Goal: Transaction & Acquisition: Purchase product/service

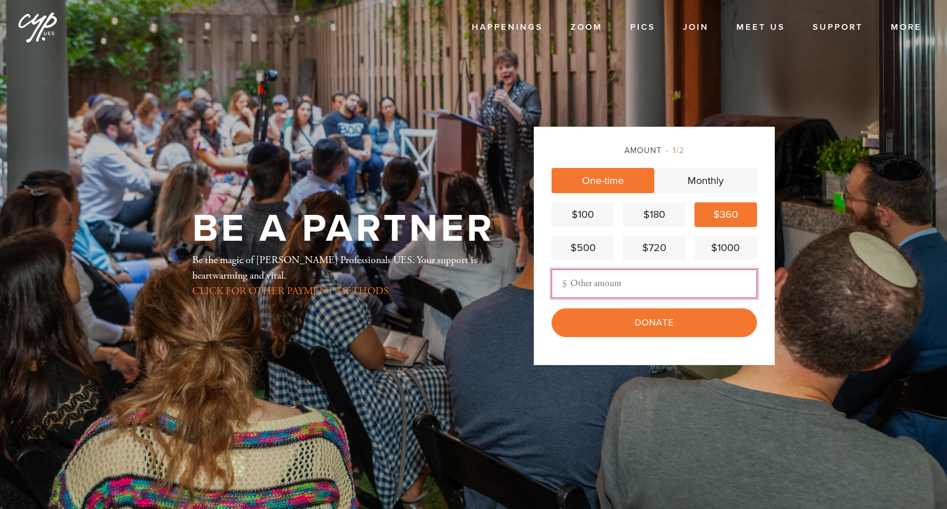
click at [678, 281] on input "Other Amount" at bounding box center [653, 284] width 205 height 29
type input "3"
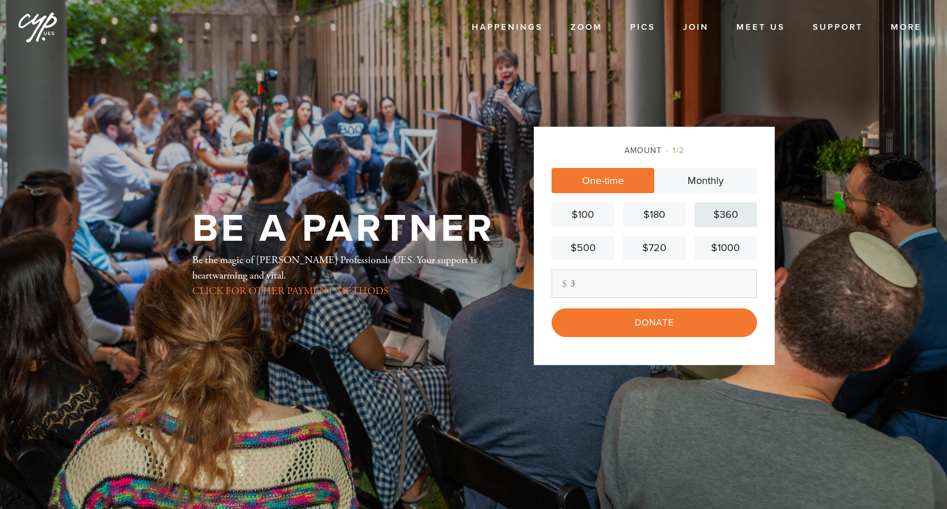
click at [709, 210] on div "$360" at bounding box center [725, 214] width 53 height 15
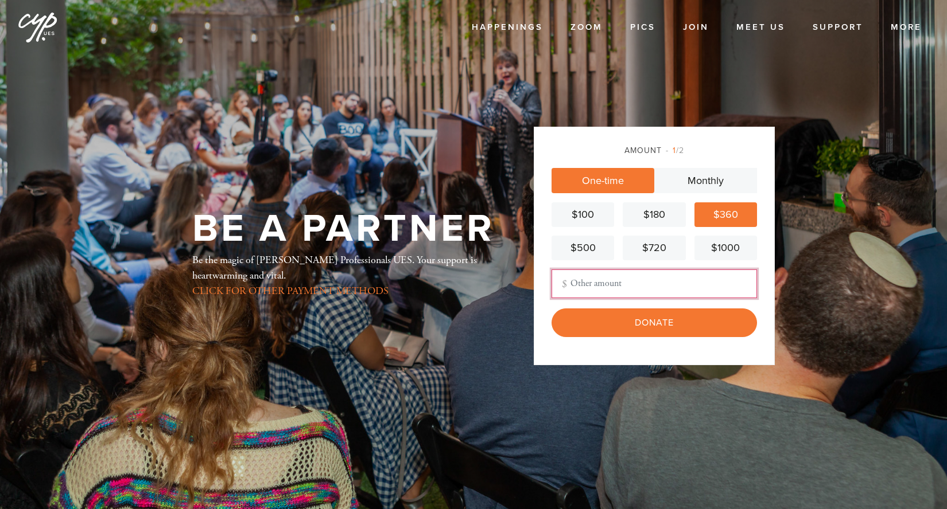
click at [664, 285] on input "Other Amount" at bounding box center [653, 284] width 205 height 29
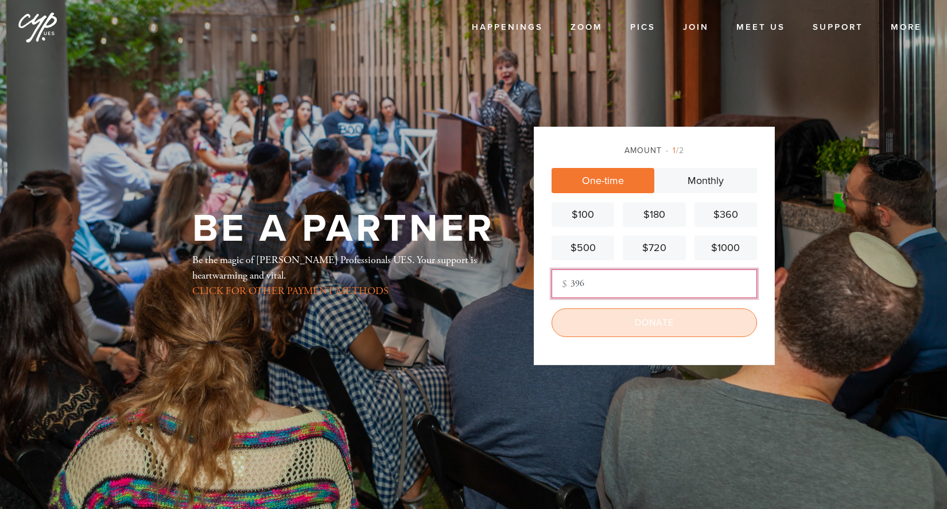
type input "396"
click at [693, 324] on input "Donate" at bounding box center [653, 323] width 205 height 29
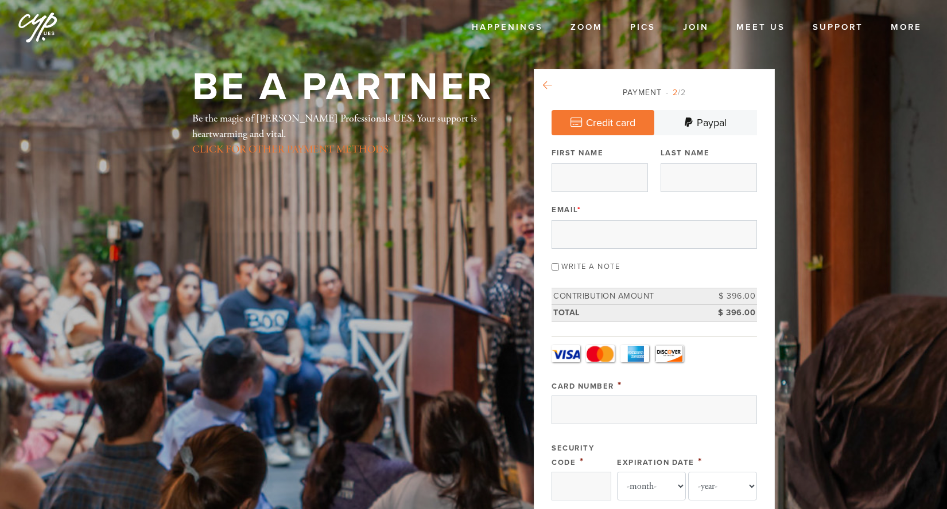
click at [543, 87] on icon at bounding box center [547, 85] width 9 height 10
click at [615, 178] on input "First Name" at bounding box center [599, 177] width 96 height 29
type input "Mathieu"
type input "Miller"
type input "mathieu.c.miller@gmail.com"
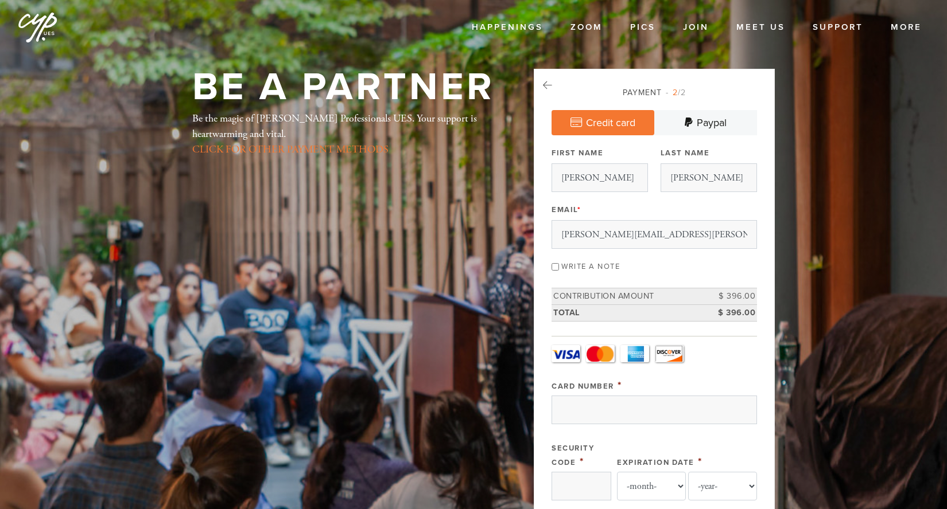
type input "81 Downs Path"
type input "Southampton"
type input "NY"
type input "11968"
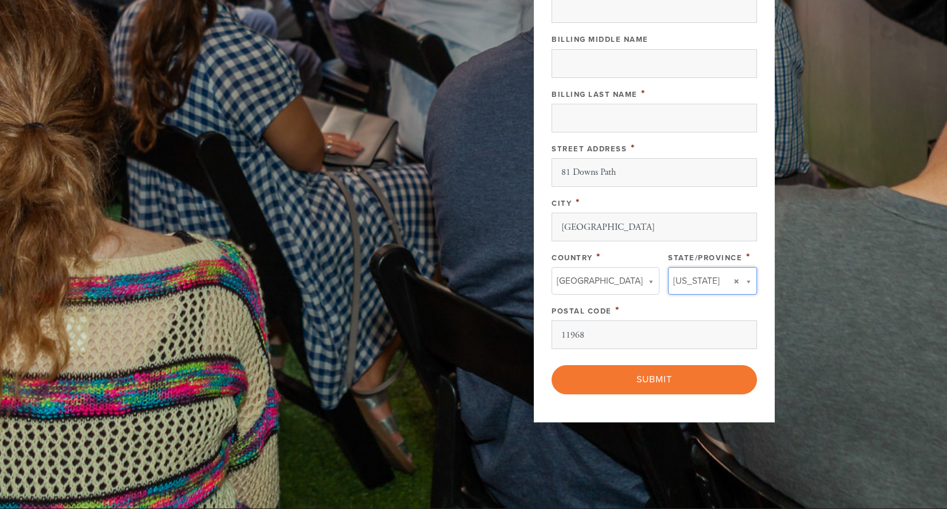
type input "NY"
type input "United States"
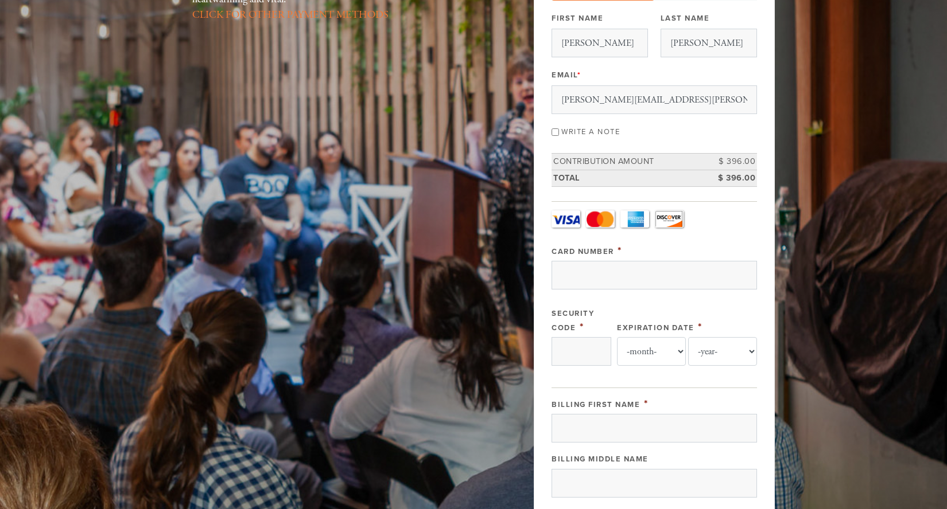
scroll to position [139, 0]
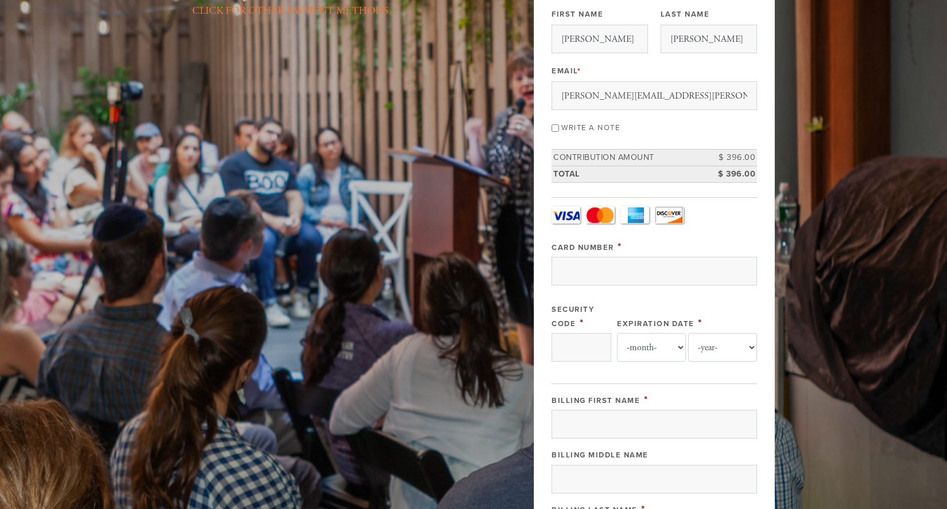
click at [630, 254] on div "Card Number *" at bounding box center [653, 263] width 205 height 46
click at [628, 264] on input "Card Number" at bounding box center [653, 271] width 205 height 29
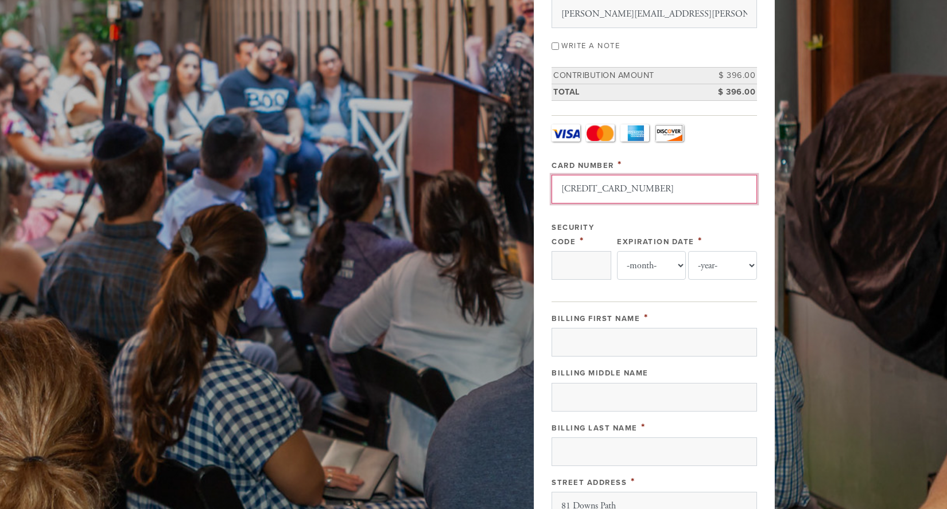
scroll to position [242, 0]
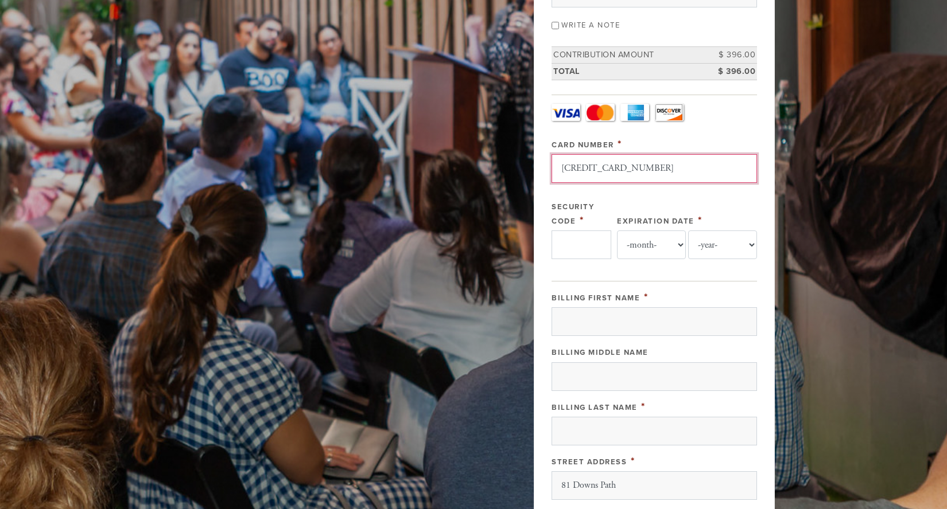
type input "4147202569819087"
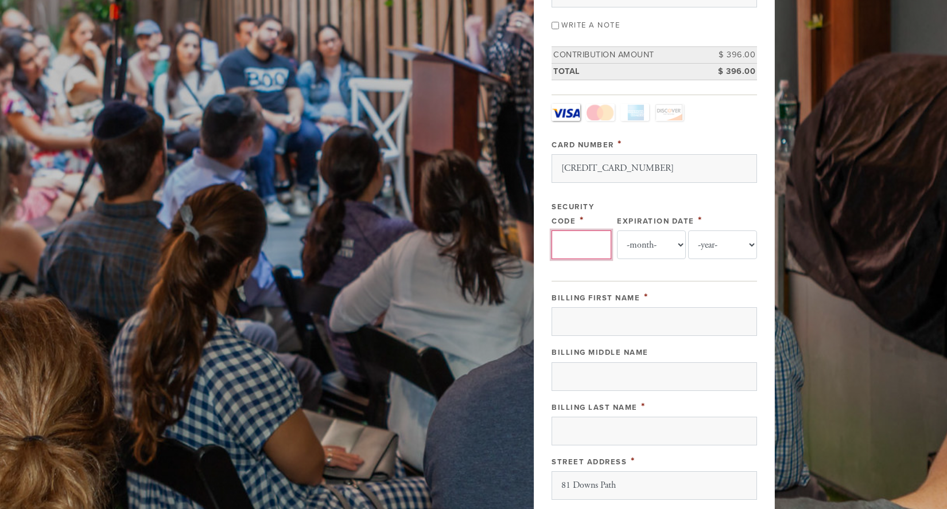
click at [591, 258] on input "Security Code" at bounding box center [581, 245] width 60 height 29
type input "283"
click at [645, 254] on select "-month- 01 02 03 04 05 06 07 08 09 10 11 12" at bounding box center [651, 245] width 69 height 29
select select "10"
click at [617, 231] on select "-month- 01 02 03 04 05 06 07 08 09 10 11 12" at bounding box center [651, 245] width 69 height 29
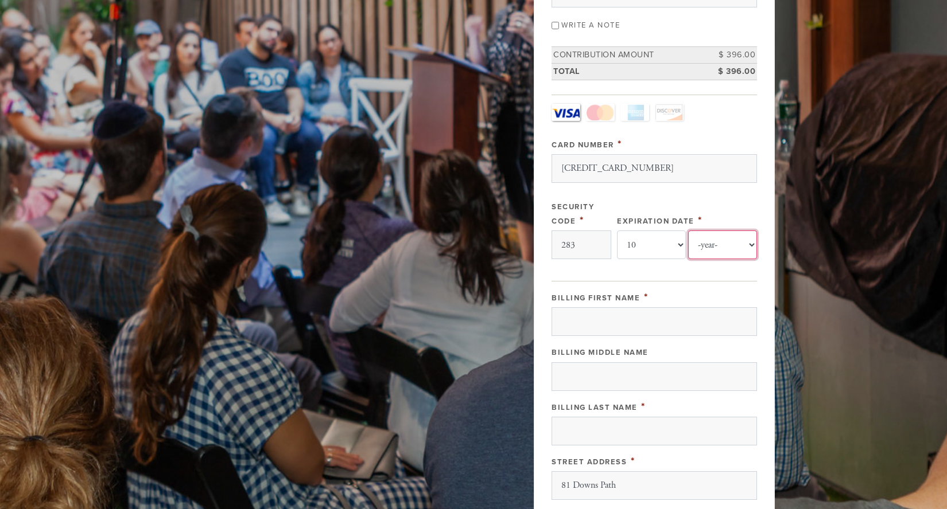
click at [716, 242] on select "-year- 2025 2026 2027 2028 2029 2030 2031 2032 2033 2034 2035" at bounding box center [722, 245] width 69 height 29
select select "2027"
click at [688, 231] on select "-year- 2025 2026 2027 2028 2029 2030 2031 2032 2033 2034 2035" at bounding box center [722, 245] width 69 height 29
click at [597, 326] on input "Billing First Name" at bounding box center [653, 321] width 205 height 29
type input "Mathieu"
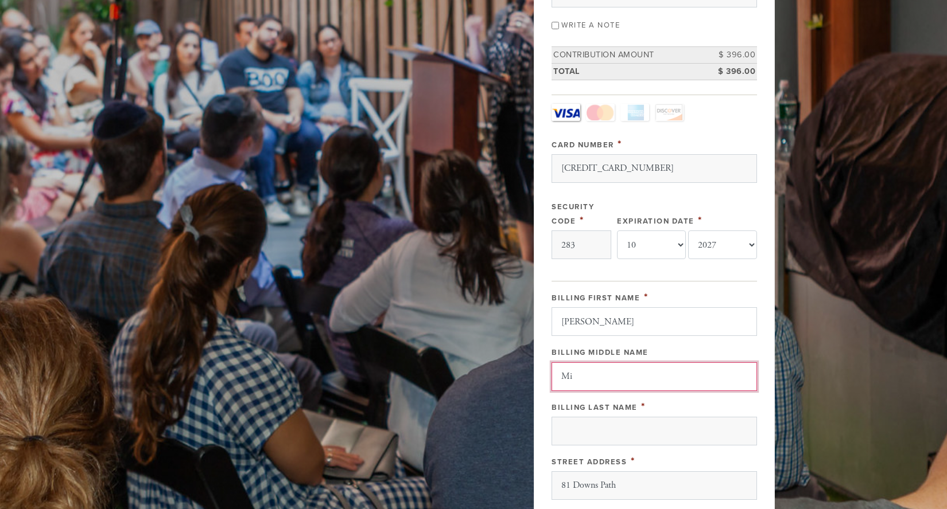
type input "M"
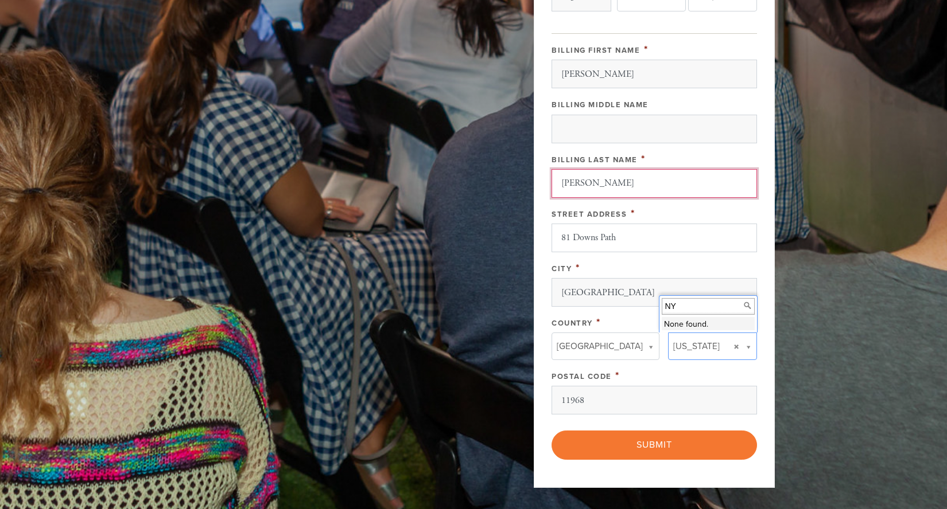
scroll to position [491, 0]
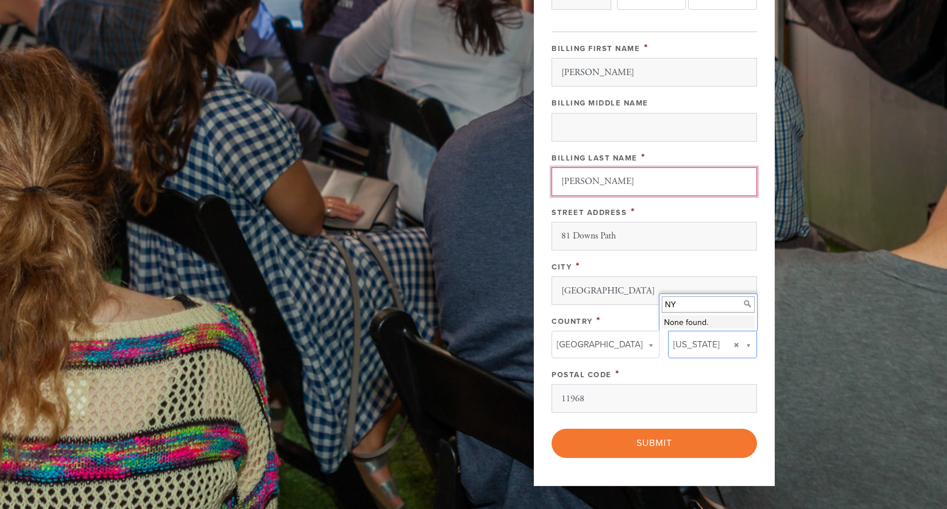
type input "Miller"
click at [648, 363] on div "Billing First Name * Mathieu Billing Middle Name Billing Last Name * Miller Str…" at bounding box center [653, 227] width 205 height 372
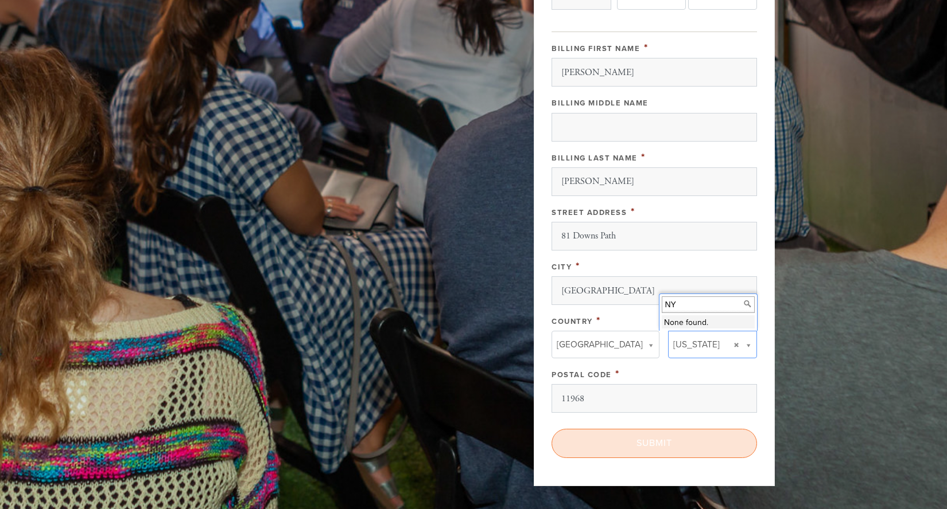
click at [661, 448] on input "Submit" at bounding box center [653, 443] width 205 height 29
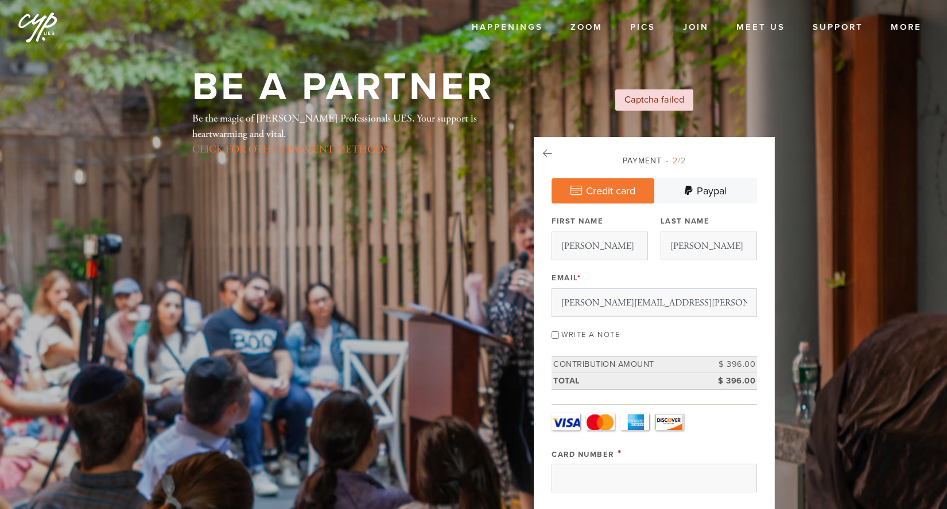
click at [608, 464] on input "Card Number" at bounding box center [653, 478] width 205 height 29
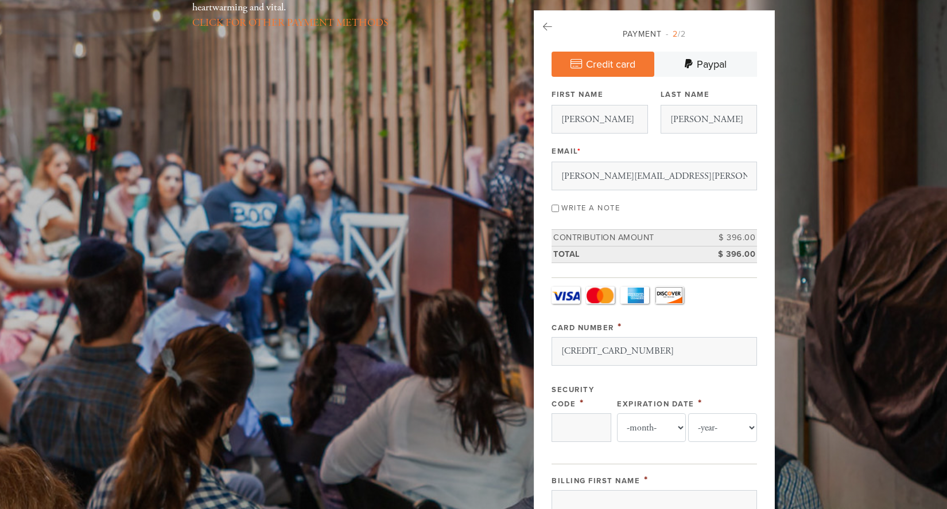
type input "[CREDIT_CARD_NUMBER]"
type input "283"
click at [677, 431] on select "-month- 01 02 03 04 05 06 07 08 09 10 11 12" at bounding box center [651, 428] width 69 height 29
select select "10"
click at [617, 414] on select "-month- 01 02 03 04 05 06 07 08 09 10 11 12" at bounding box center [651, 428] width 69 height 29
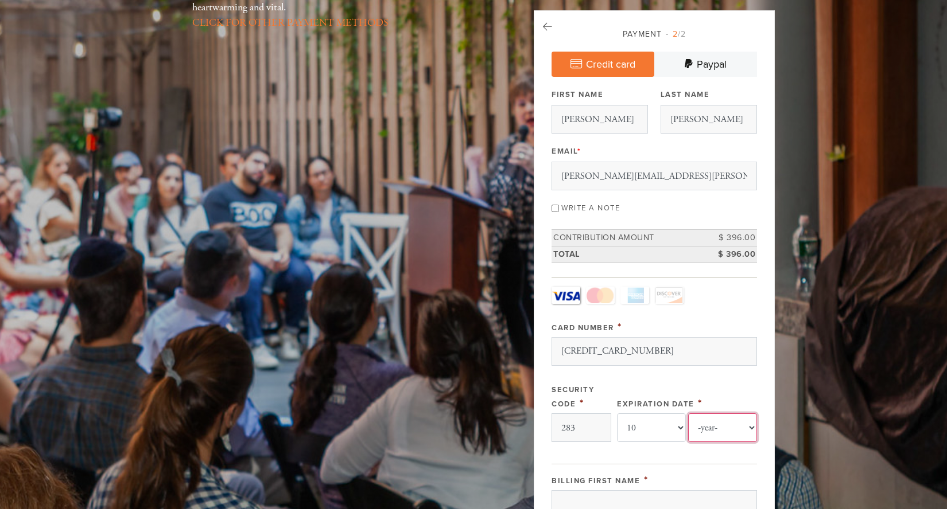
click at [716, 431] on select "-year- 2025 2026 2027 2028 2029 2030 2031 2032 2033 2034 2035" at bounding box center [722, 428] width 69 height 29
select select "2027"
click at [688, 414] on select "-year- 2025 2026 2027 2028 2029 2030 2031 2032 2033 2034 2035" at bounding box center [722, 428] width 69 height 29
click at [734, 316] on div "Card Type - select - Visa MasterCard Amex Discover Visa MasterCard Amex Discove…" at bounding box center [653, 370] width 205 height 166
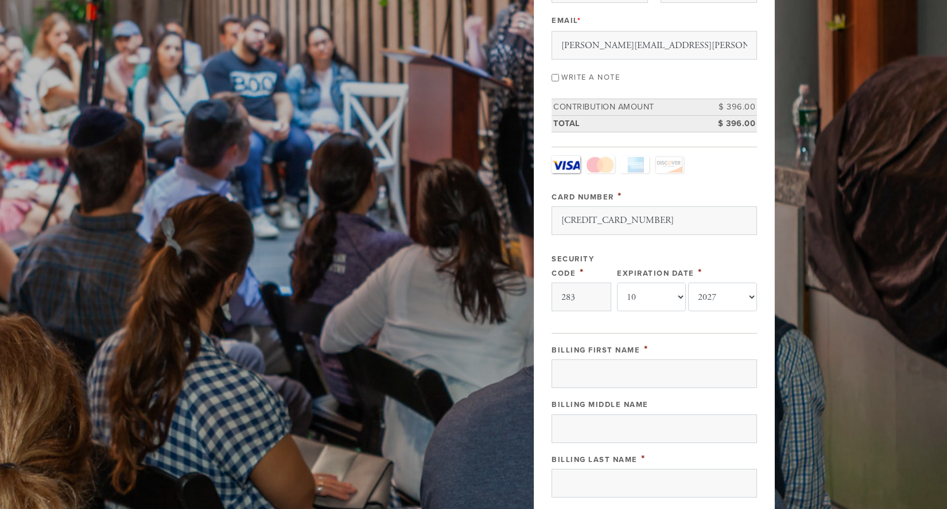
scroll to position [262, 0]
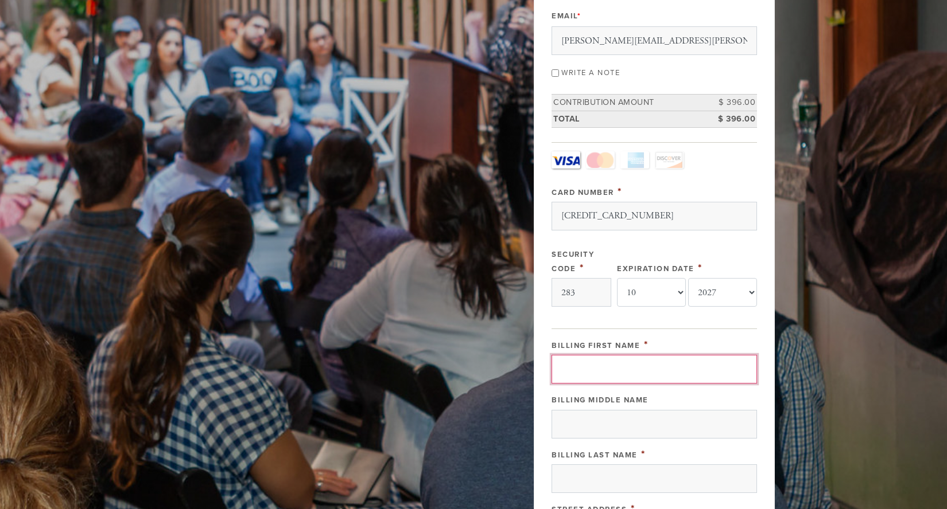
click at [659, 365] on input "Billing First Name" at bounding box center [653, 369] width 205 height 29
type input "[PERSON_NAME]"
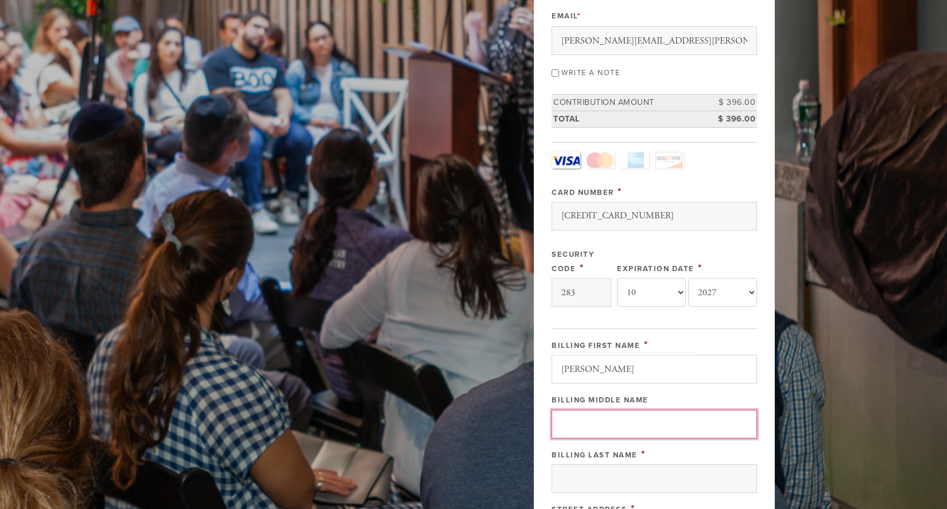
type input "M"
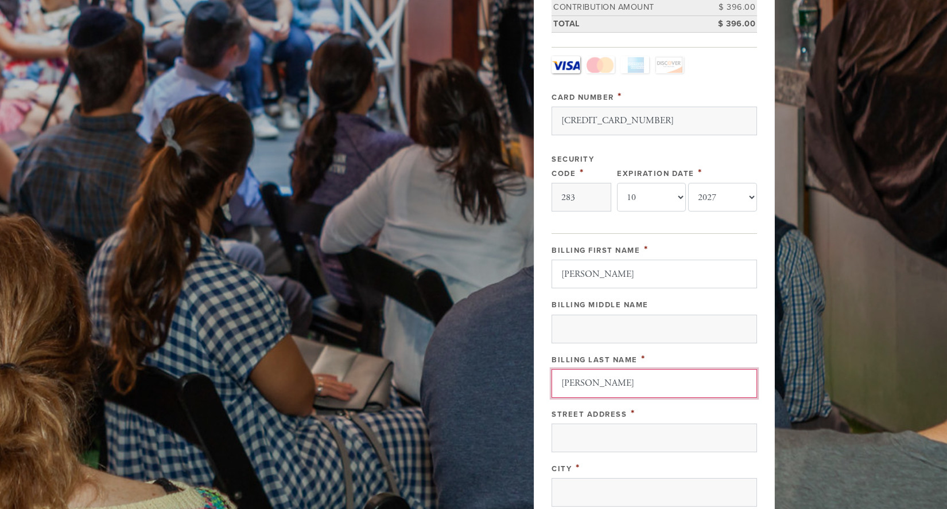
scroll to position [359, 0]
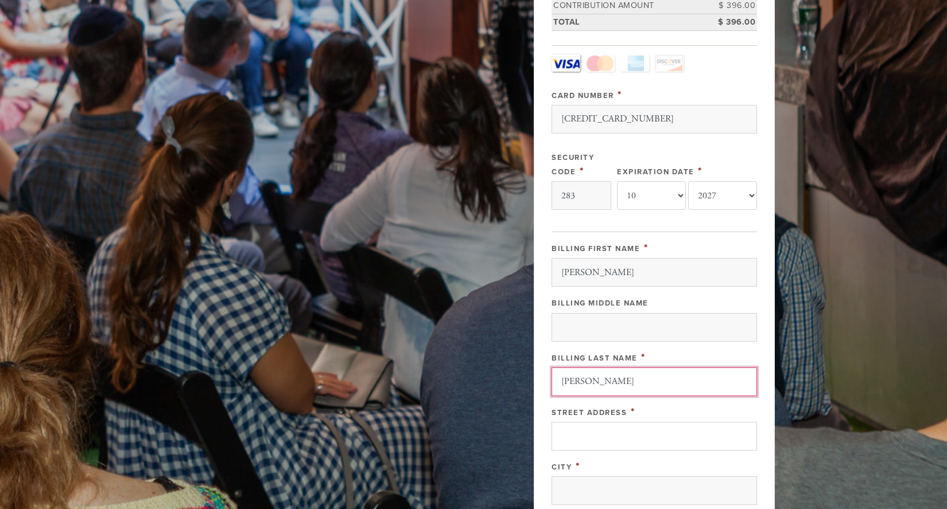
type input "Miller"
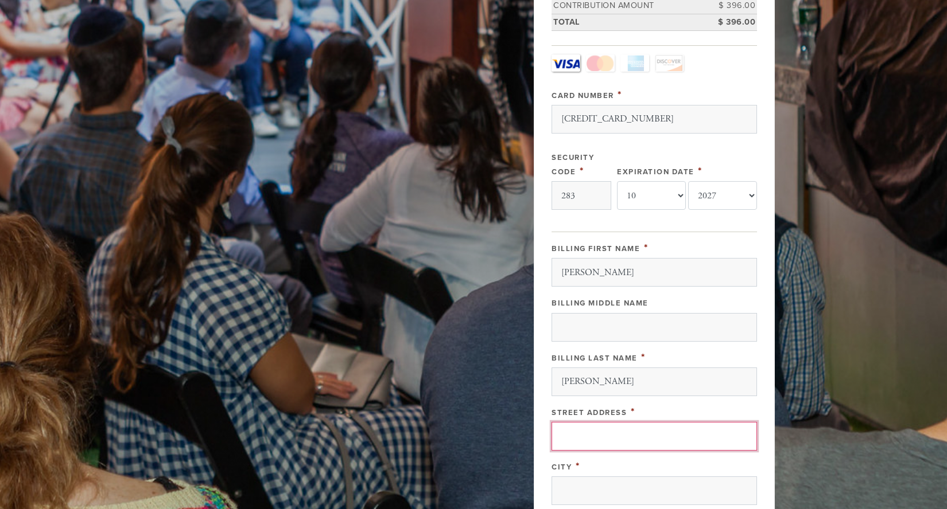
click at [635, 434] on input "Street Address" at bounding box center [653, 436] width 205 height 29
type input "1"
type input "7"
type input "81 downs path"
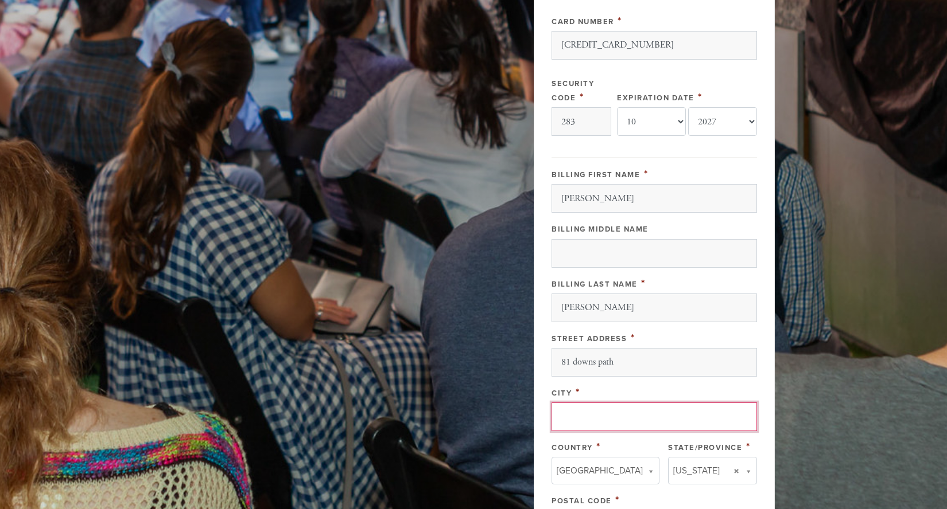
scroll to position [435, 0]
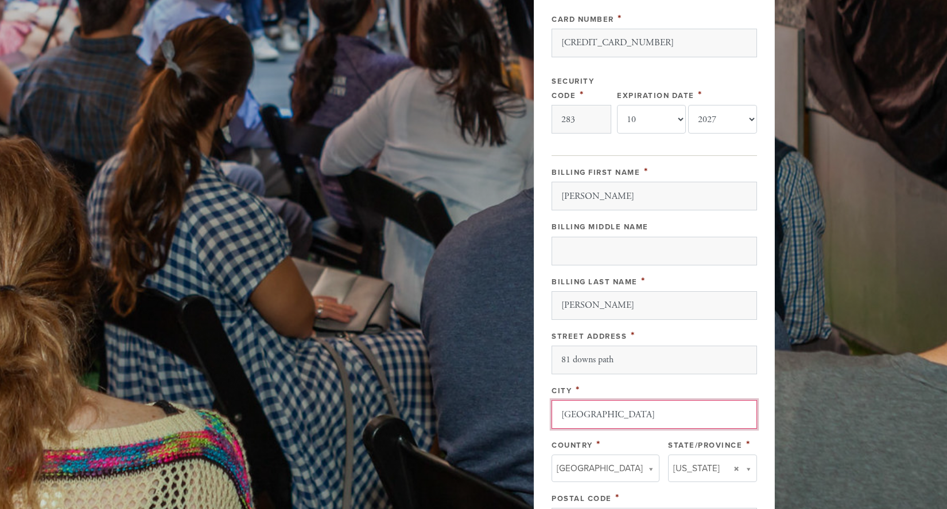
type input "Southampton"
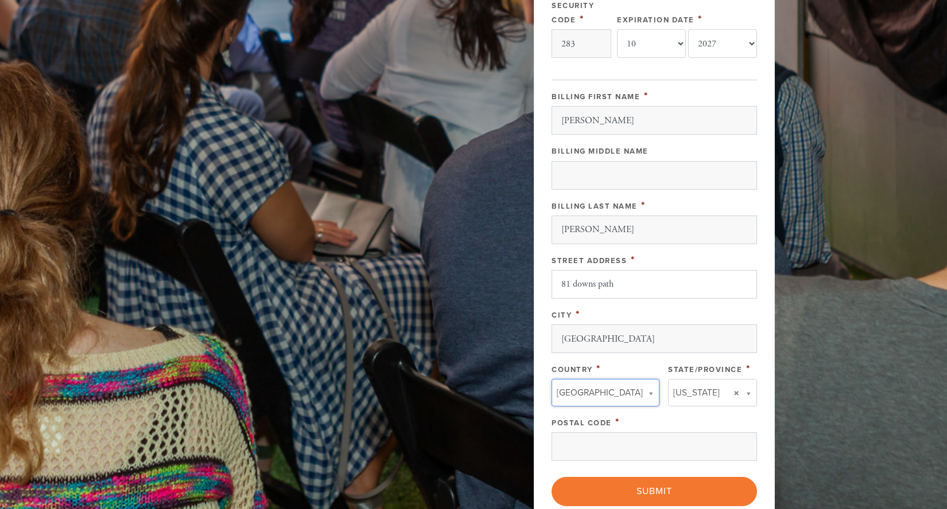
scroll to position [520, 0]
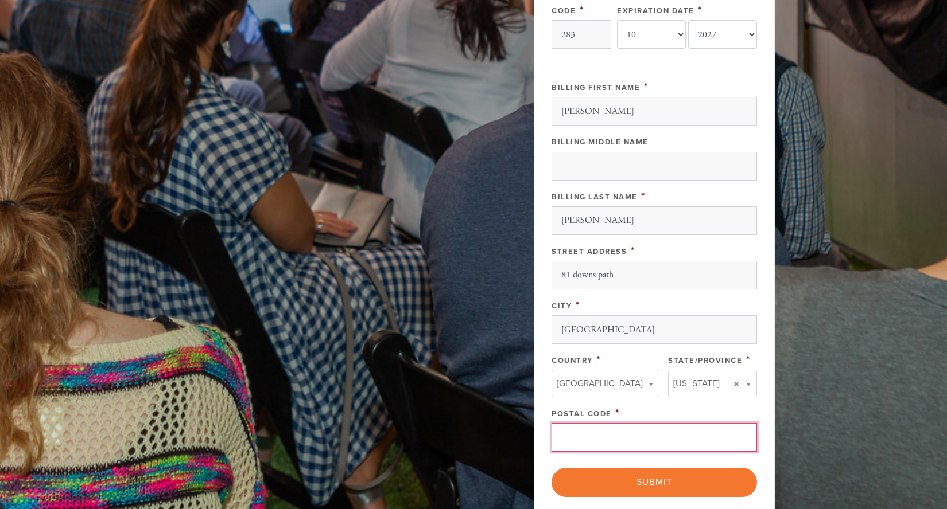
click at [632, 431] on input "Postal Code" at bounding box center [653, 437] width 205 height 29
type input "11968"
click at [647, 463] on div "Payment 2 /2 Credit card Paypal Payment Processor Pay Later Credit Cards PayPal…" at bounding box center [653, 66] width 205 height 863
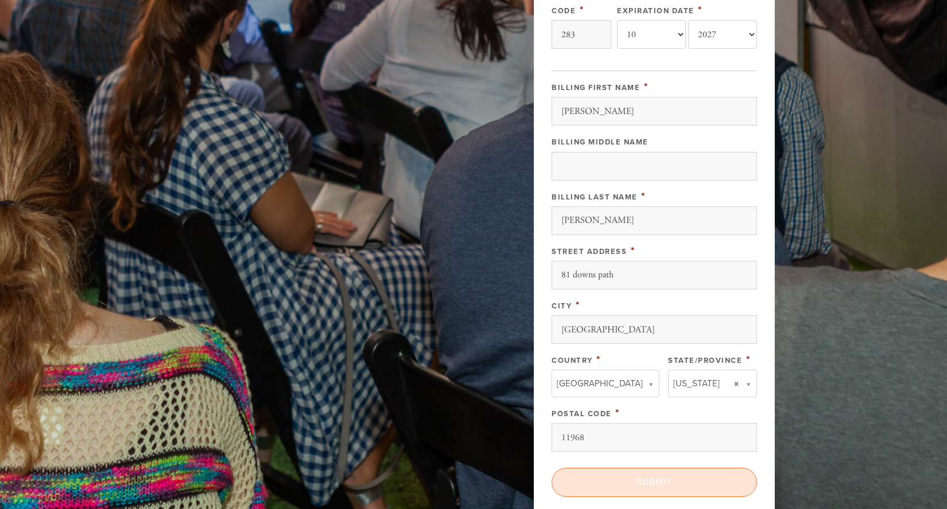
click at [643, 487] on input "Submit" at bounding box center [653, 482] width 205 height 29
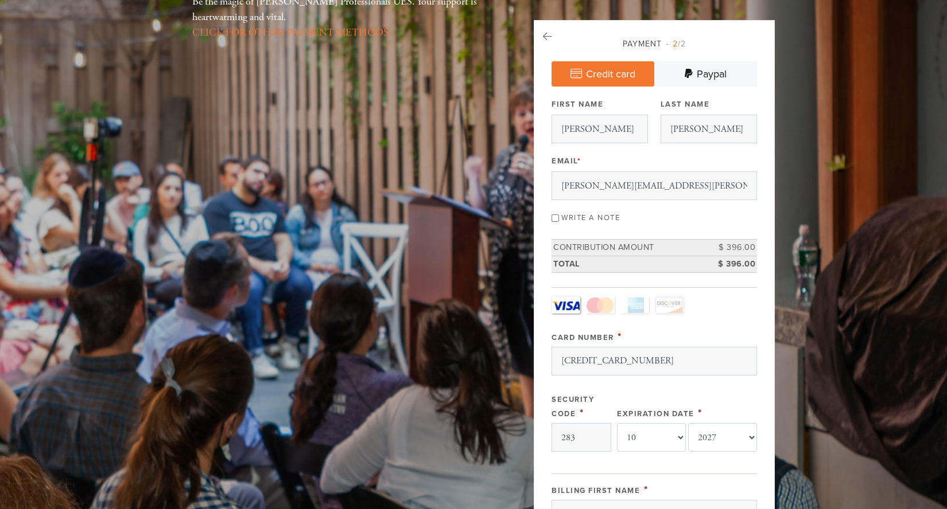
scroll to position [73, 0]
